Goal: Task Accomplishment & Management: Use online tool/utility

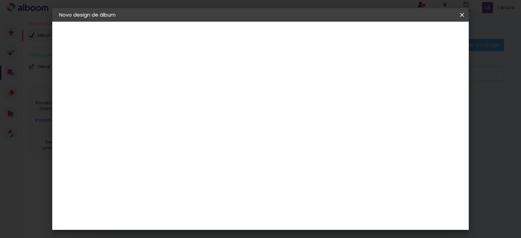
click at [216, 200] on span "25 × 30" at bounding box center [200, 209] width 32 height 18
click at [281, 35] on paper-button "Avançar" at bounding box center [263, 36] width 33 height 12
click at [242, 154] on div at bounding box center [219, 142] width 45 height 30
click at [168, 71] on input "2" at bounding box center [164, 73] width 23 height 8
click at [173, 77] on div at bounding box center [170, 77] width 34 height 1
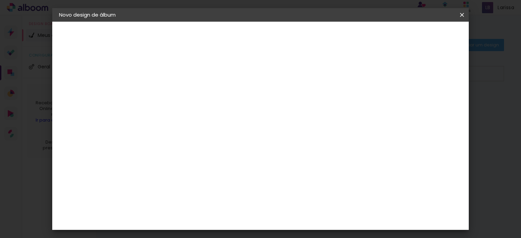
type input "0"
type paper-input "0"
click at [173, 74] on input "0" at bounding box center [164, 73] width 23 height 8
type input "2"
type paper-input "2"
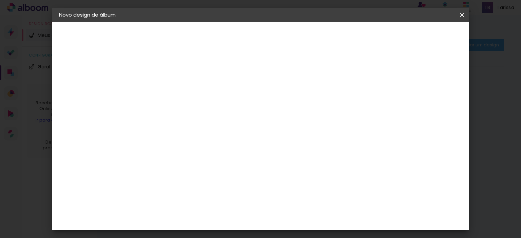
click at [173, 72] on input "2" at bounding box center [164, 73] width 23 height 8
type input "3"
type paper-input "3"
click at [173, 72] on input "3" at bounding box center [164, 73] width 23 height 8
type input "4"
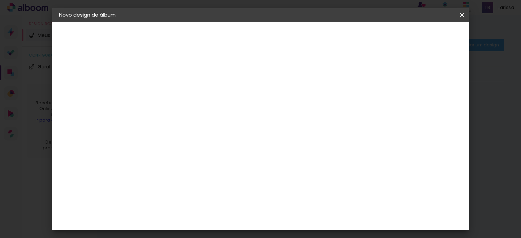
type paper-input "4"
click at [173, 72] on input "4" at bounding box center [164, 73] width 23 height 8
type input "5"
type paper-input "5"
click at [173, 72] on input "5" at bounding box center [164, 73] width 23 height 8
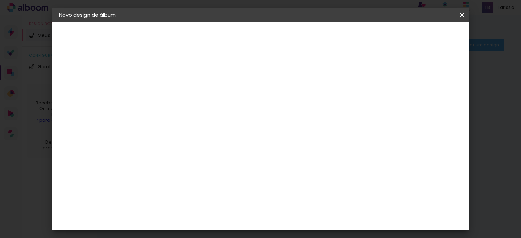
click at [326, 75] on div at bounding box center [323, 73] width 6 height 6
type paper-checkbox "on"
click at [326, 75] on div at bounding box center [323, 73] width 6 height 6
click at [365, 37] on span "Iniciar design" at bounding box center [349, 36] width 31 height 5
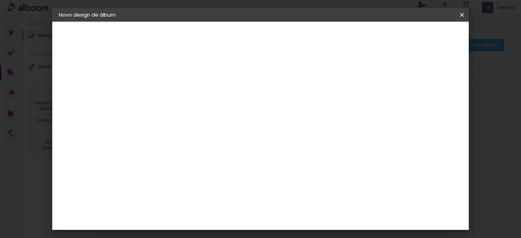
click at [365, 36] on span "Iniciar design" at bounding box center [349, 36] width 31 height 5
click at [365, 35] on span "Iniciar design" at bounding box center [349, 36] width 31 height 5
click at [371, 40] on paper-button "Iniciar design" at bounding box center [349, 36] width 44 height 12
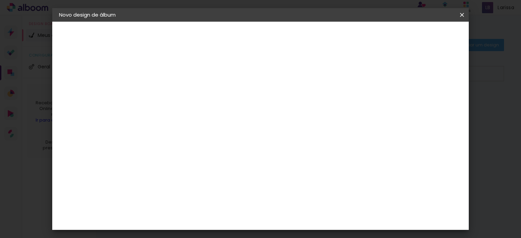
click at [365, 38] on span "Iniciar design" at bounding box center [349, 36] width 31 height 5
click at [365, 37] on span "Iniciar design" at bounding box center [349, 36] width 31 height 5
